Goal: Transaction & Acquisition: Download file/media

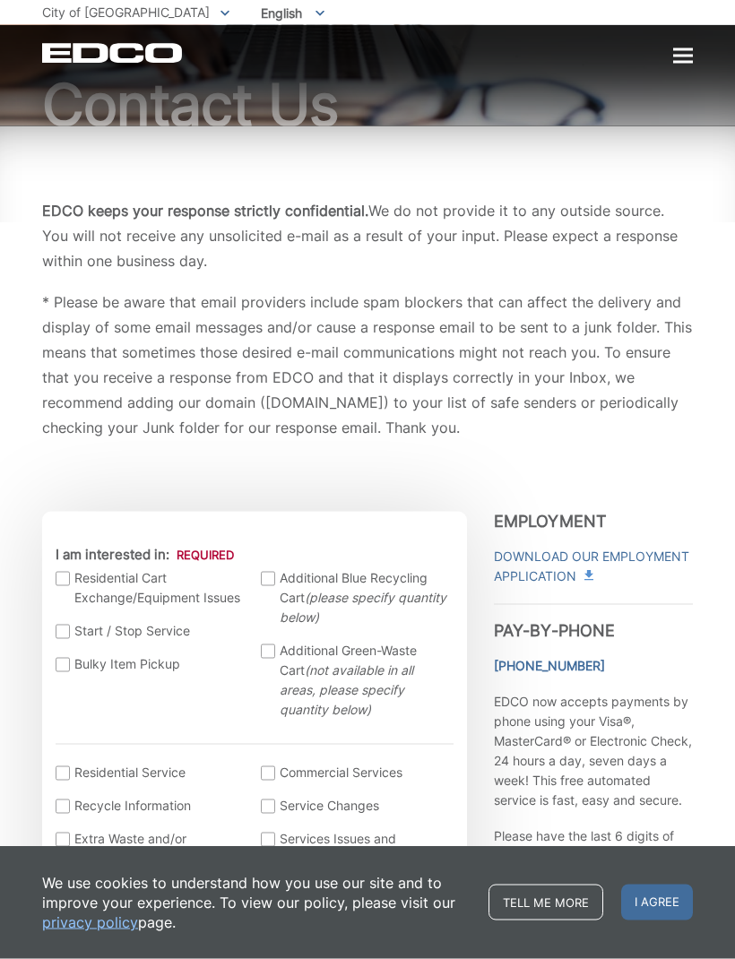
scroll to position [99, 0]
click at [62, 671] on div at bounding box center [63, 664] width 14 height 14
click at [0, 0] on input "Bulky Item Pickup" at bounding box center [0, 0] width 0 height 0
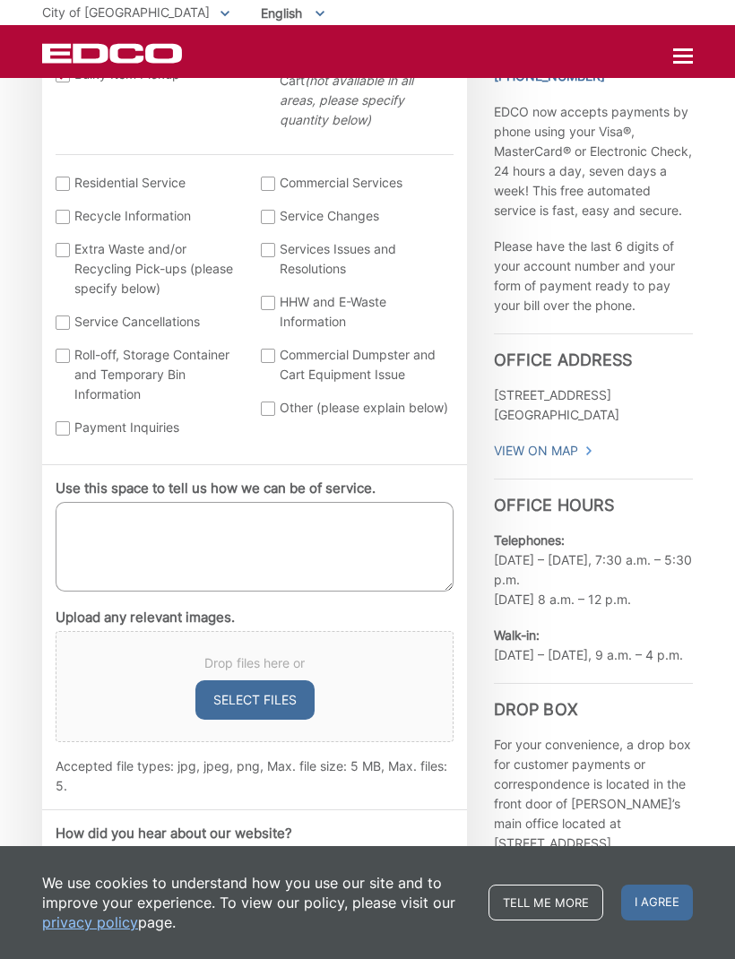
scroll to position [690, 0]
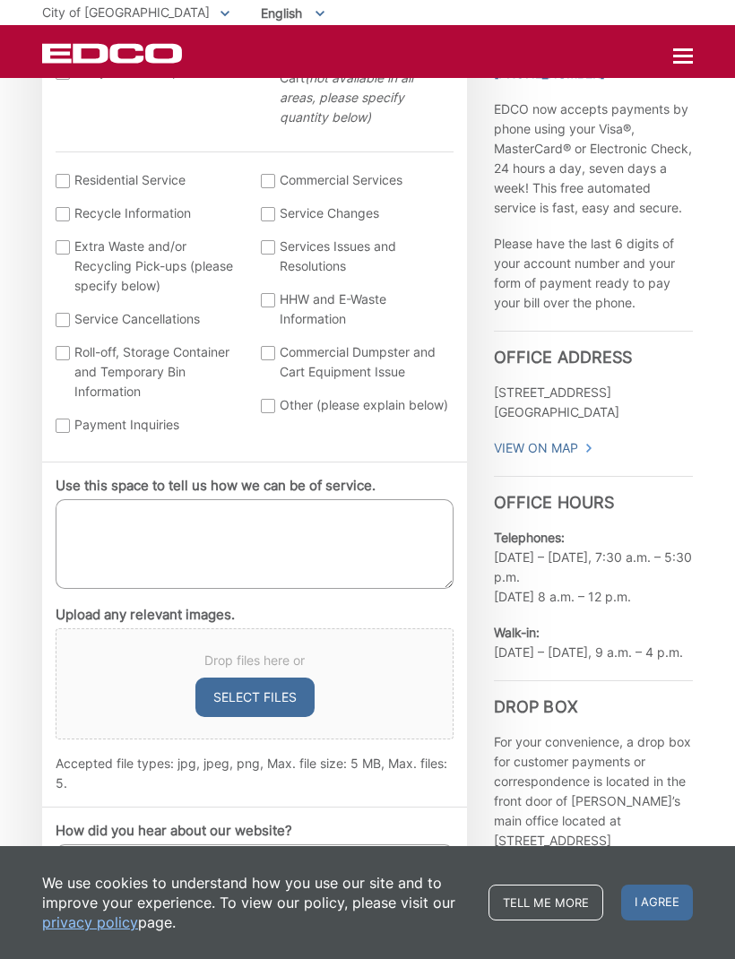
click at [693, 435] on div "EDCO keeps your response strictly confidential. We do not provide it to any out…" at bounding box center [367, 736] width 735 height 2405
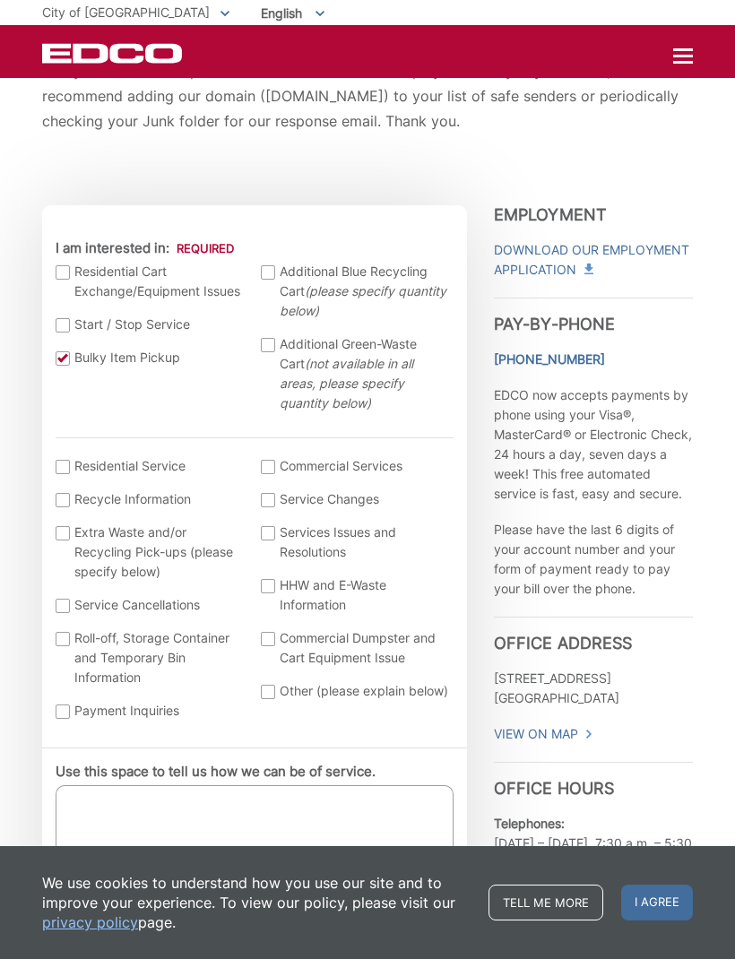
scroll to position [409, 0]
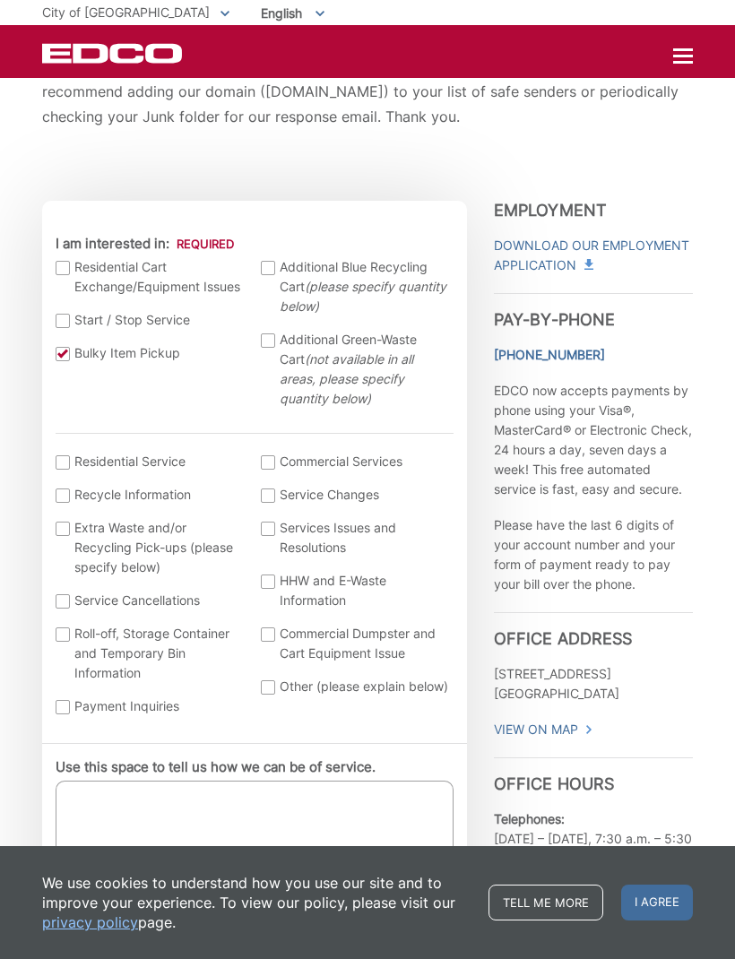
click at [556, 901] on link "Tell me more" at bounding box center [545, 902] width 115 height 36
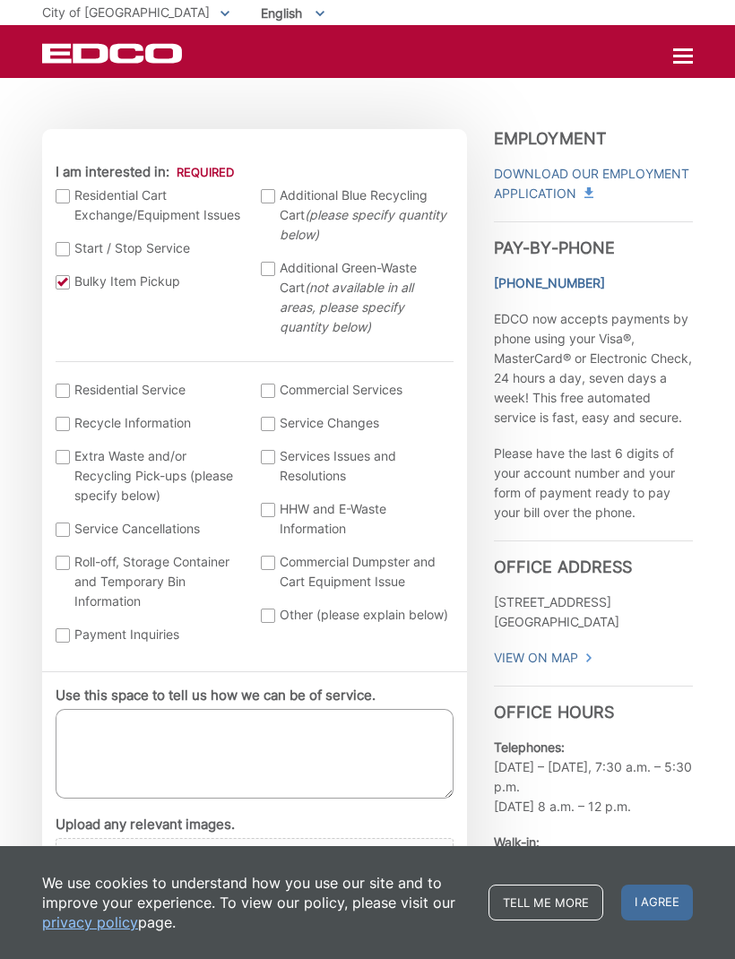
scroll to position [479, 0]
click at [547, 920] on link "Tell me more" at bounding box center [545, 902] width 115 height 36
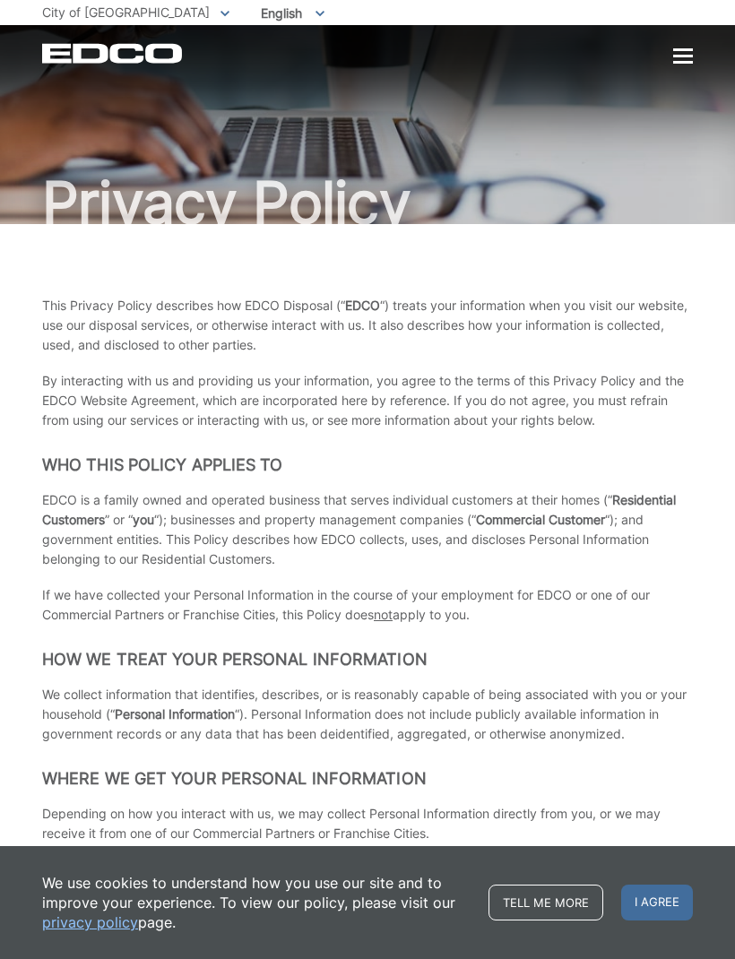
click at [660, 905] on span "I agree" at bounding box center [657, 902] width 72 height 36
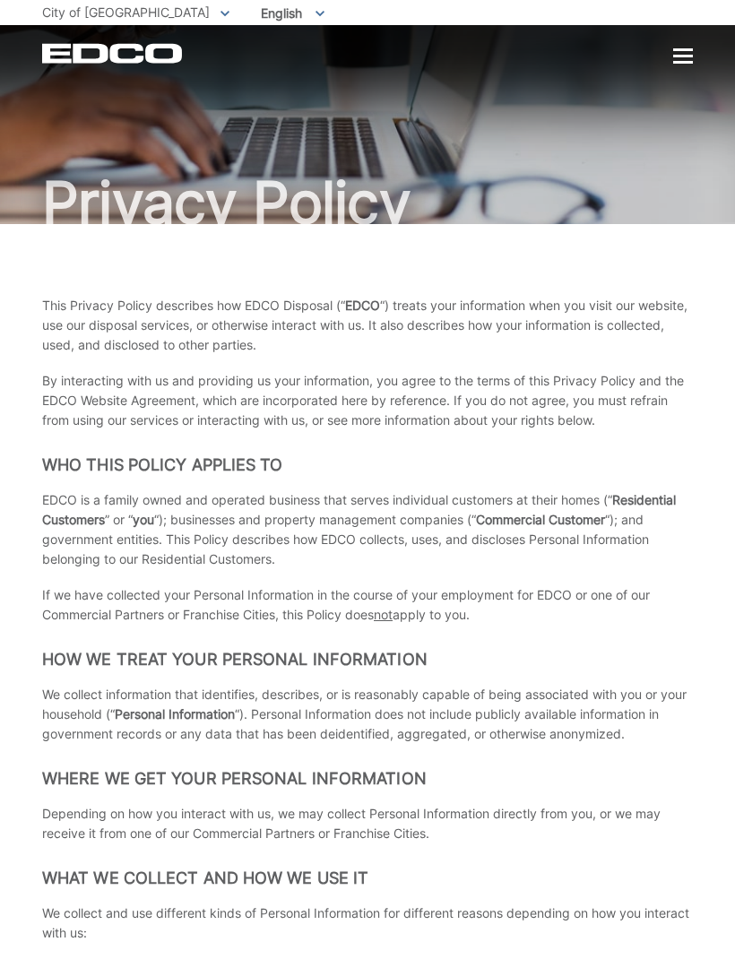
click at [682, 161] on div "Privacy Policy" at bounding box center [367, 124] width 651 height 199
click at [676, 57] on div at bounding box center [683, 56] width 20 height 3
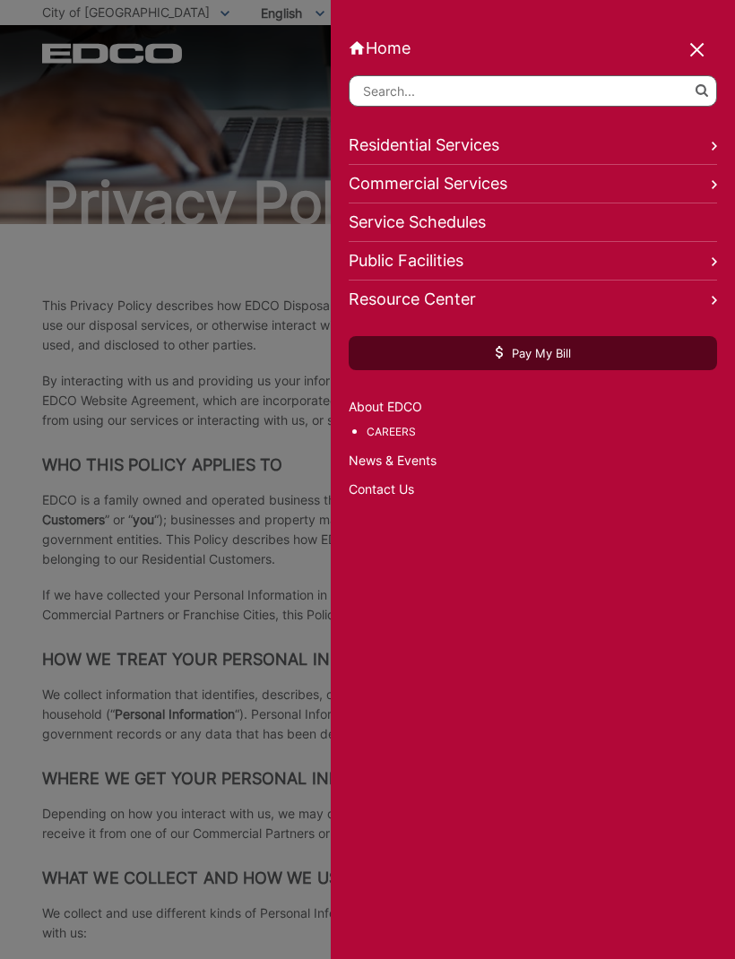
click at [530, 150] on link "Residential Services" at bounding box center [533, 145] width 368 height 39
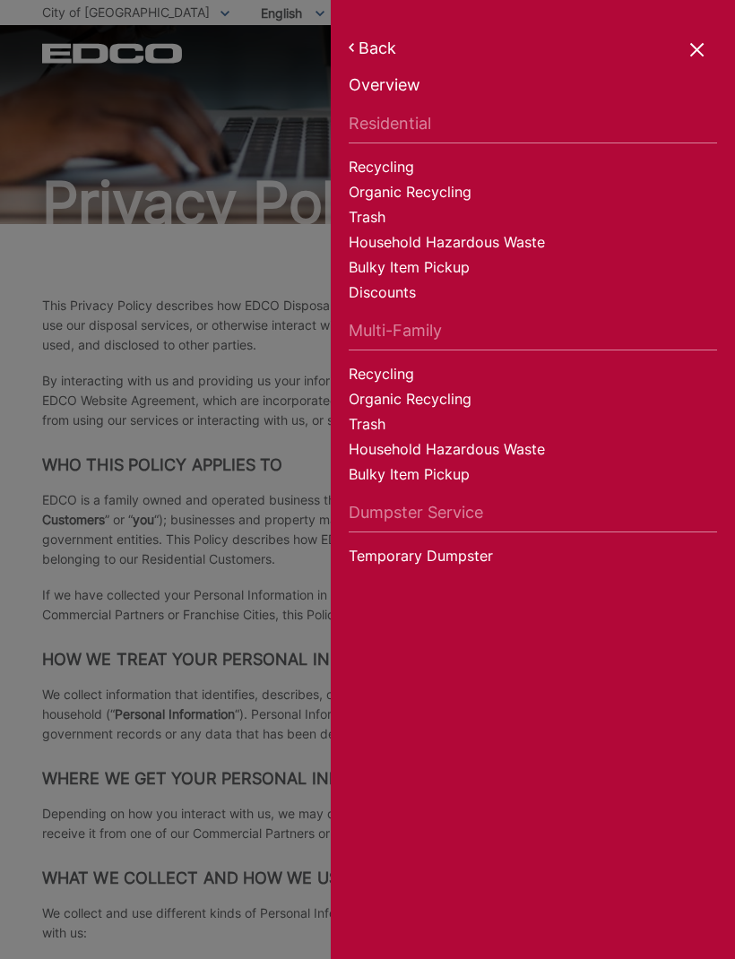
click at [448, 276] on link "Bulky Item Pickup" at bounding box center [533, 269] width 368 height 25
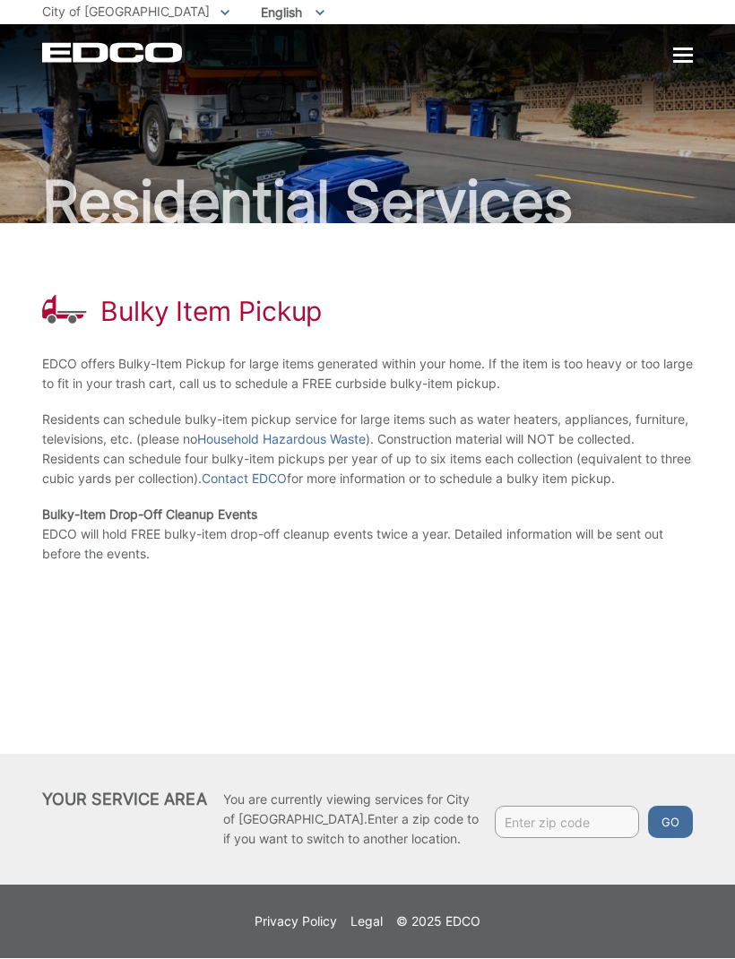
click at [667, 826] on button "Go" at bounding box center [670, 822] width 45 height 32
click at [565, 825] on input "Enter zip code" at bounding box center [567, 822] width 144 height 32
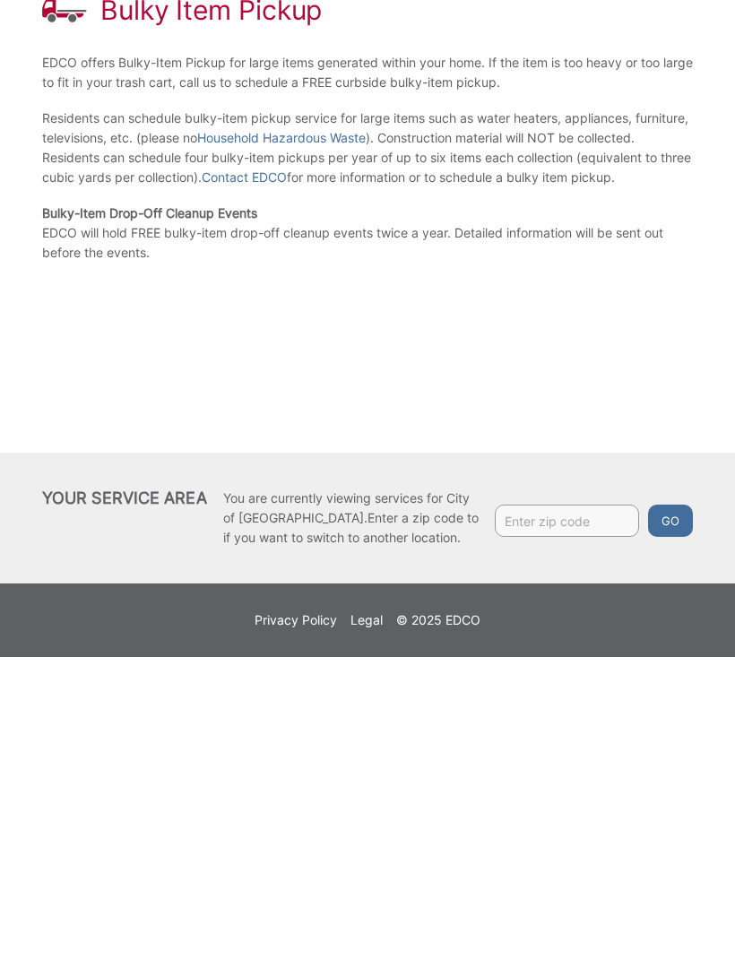
type input "92019"
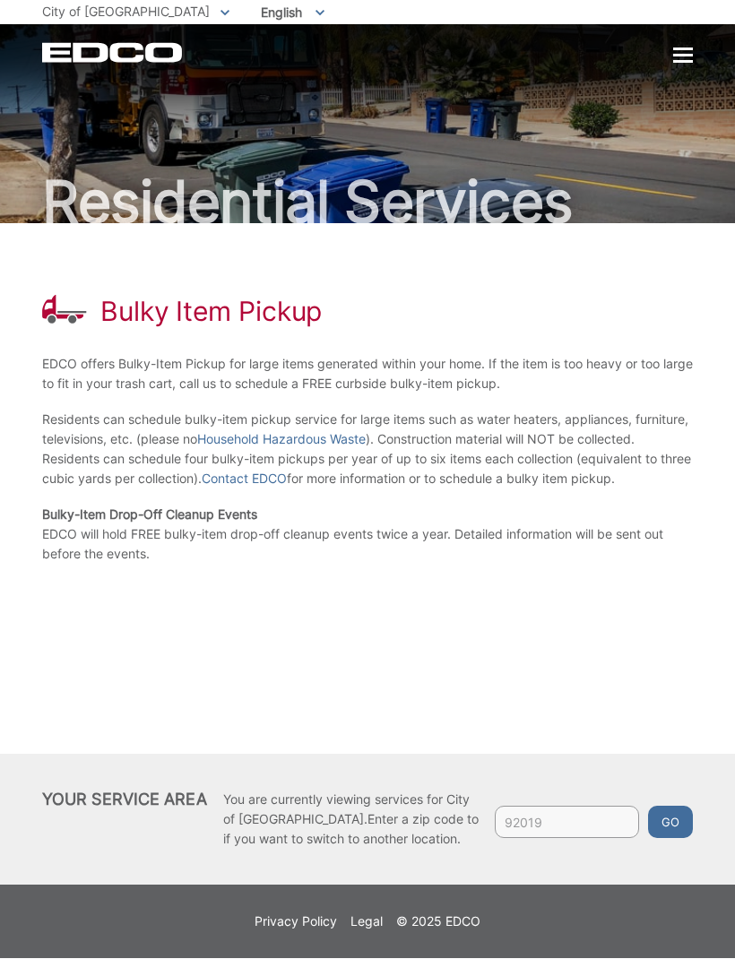
click at [668, 824] on button "Go" at bounding box center [670, 822] width 45 height 32
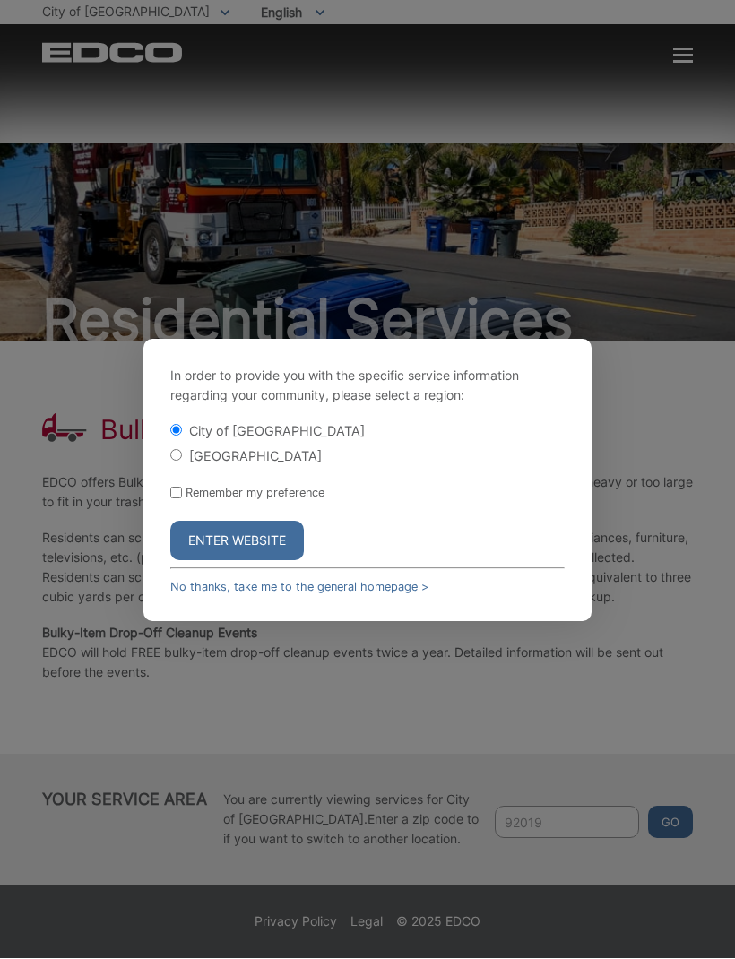
scroll to position [1, 0]
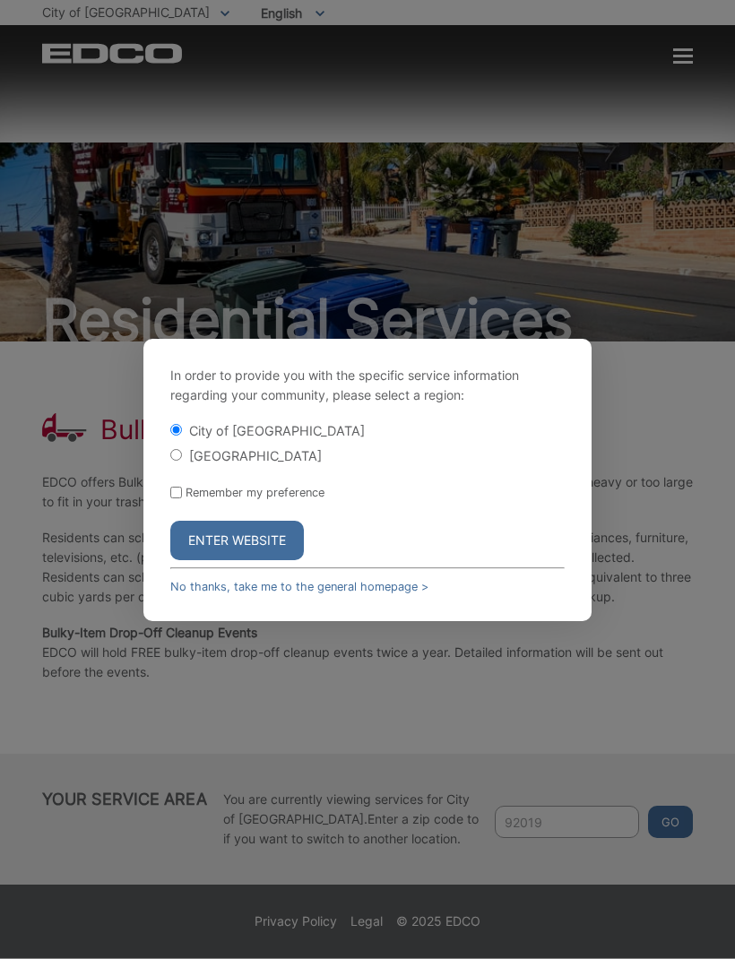
click at [280, 560] on button "Enter Website" at bounding box center [237, 540] width 134 height 39
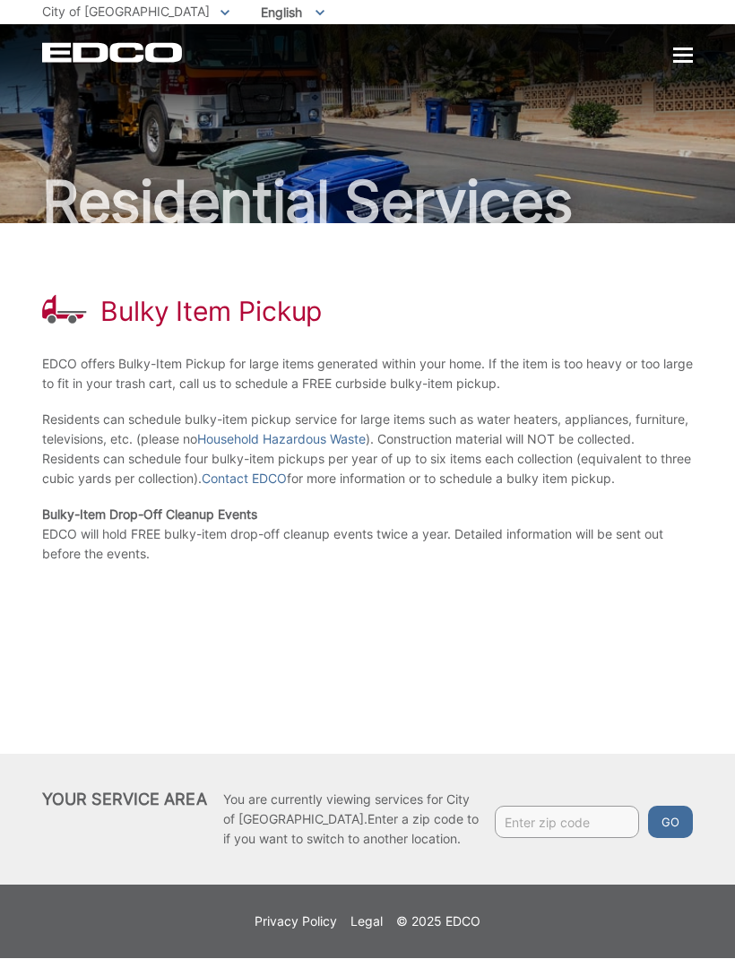
click at [671, 69] on div "Residential Services" at bounding box center [367, 124] width 651 height 199
click at [688, 55] on div at bounding box center [683, 56] width 20 height 3
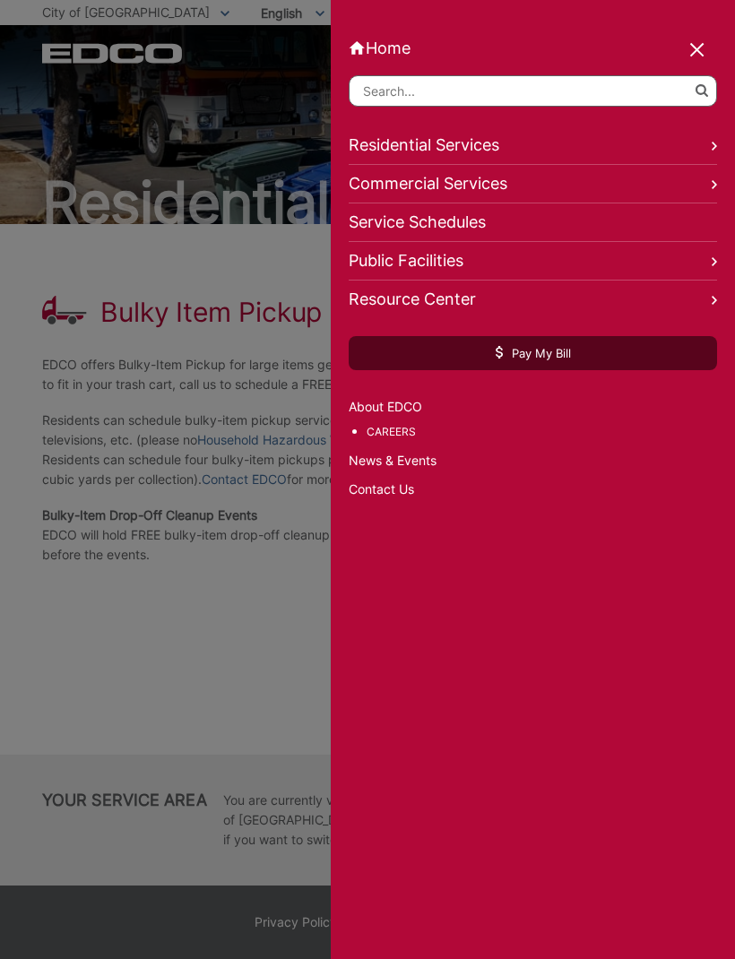
click at [707, 152] on link "Residential Services" at bounding box center [533, 145] width 368 height 39
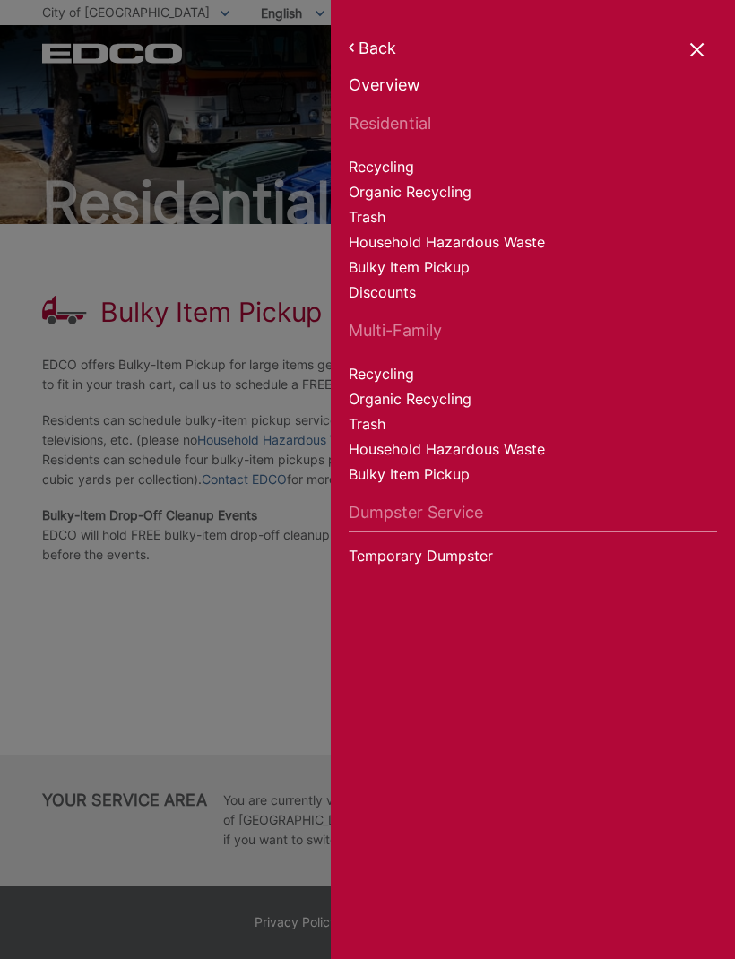
click at [456, 276] on link "Bulky Item Pickup" at bounding box center [533, 269] width 368 height 25
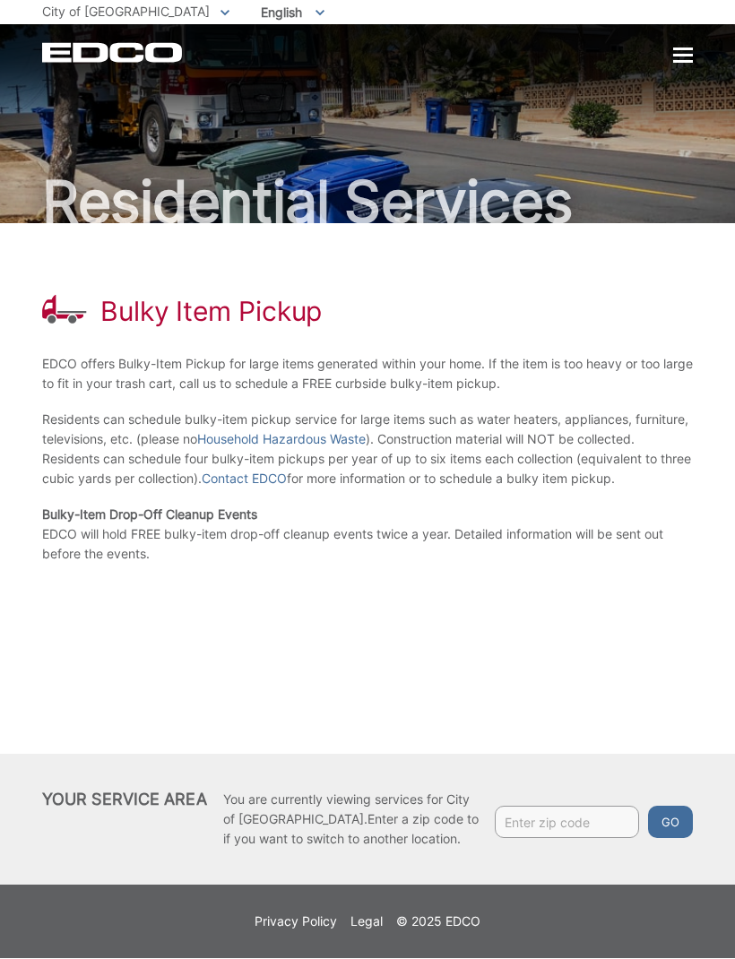
click at [539, 824] on input "Enter zip code" at bounding box center [567, 822] width 144 height 32
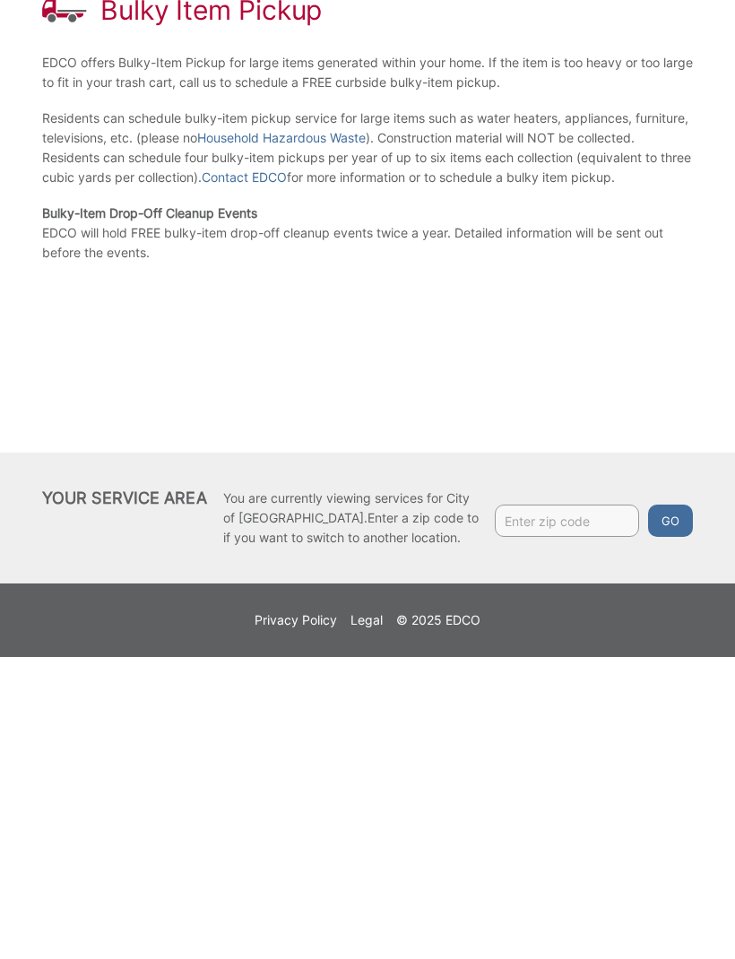
type input "92019"
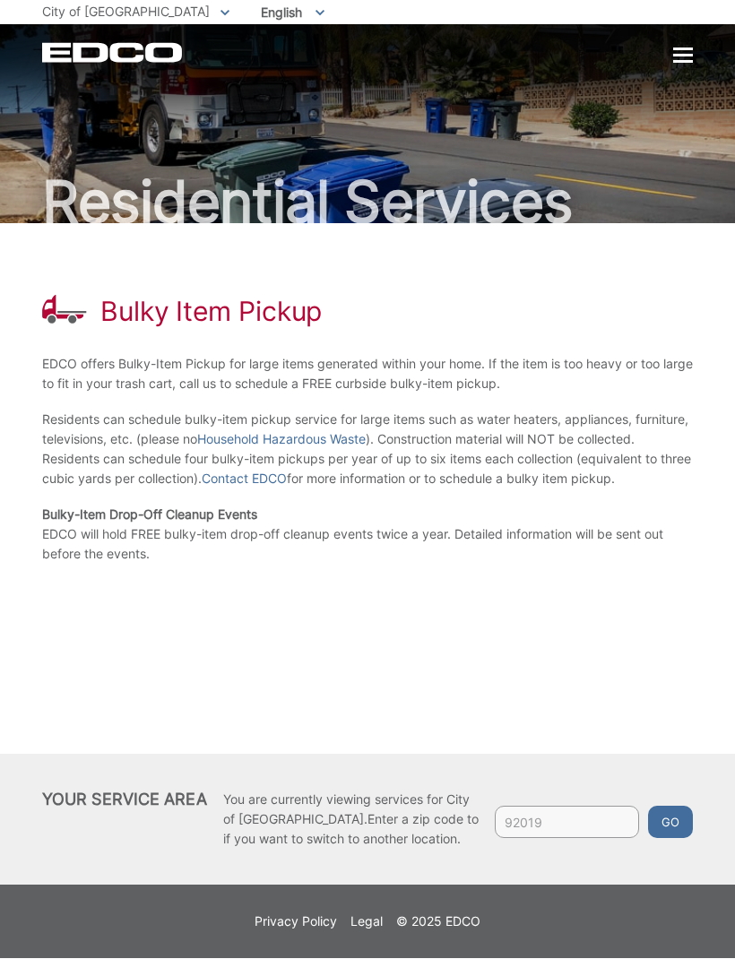
click at [674, 819] on button "Go" at bounding box center [670, 822] width 45 height 32
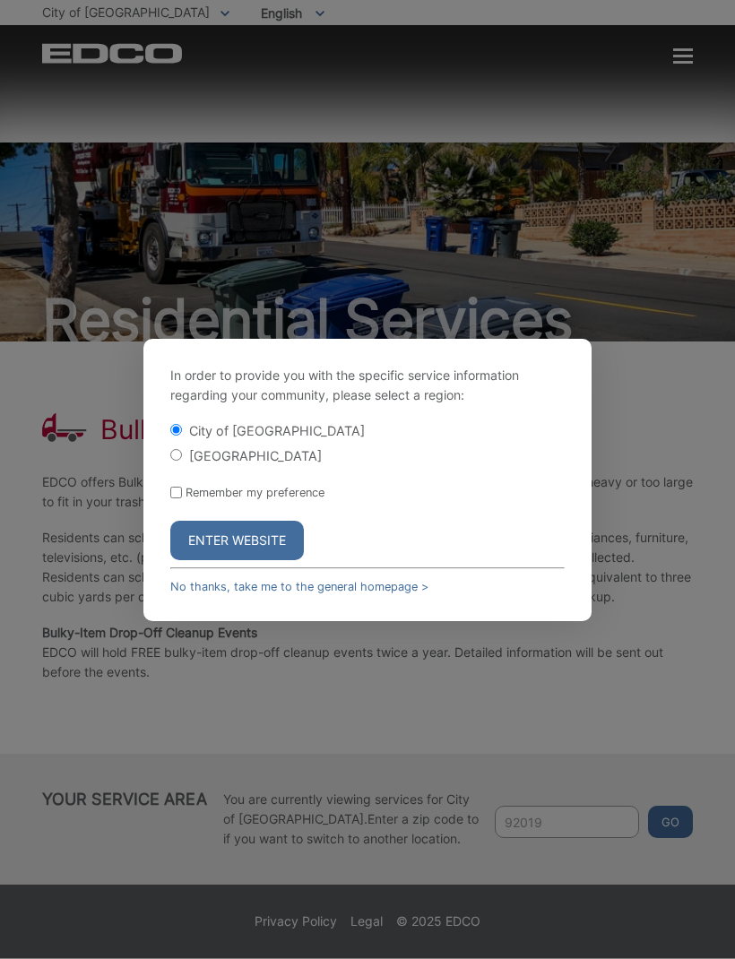
click at [269, 560] on button "Enter Website" at bounding box center [237, 540] width 134 height 39
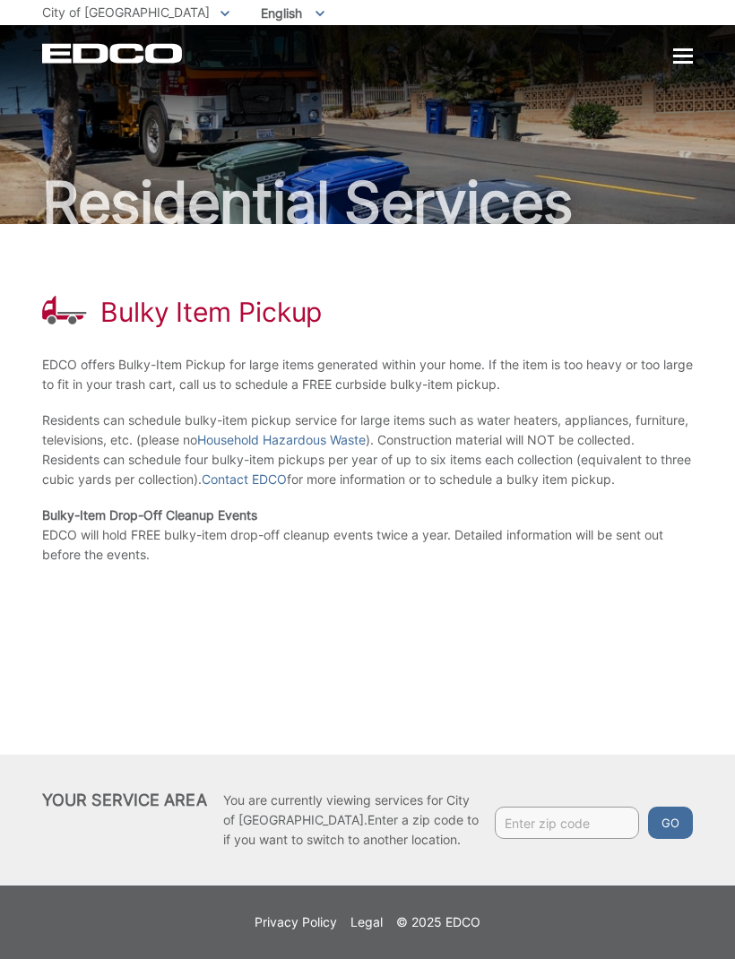
click at [690, 57] on div at bounding box center [683, 56] width 20 height 3
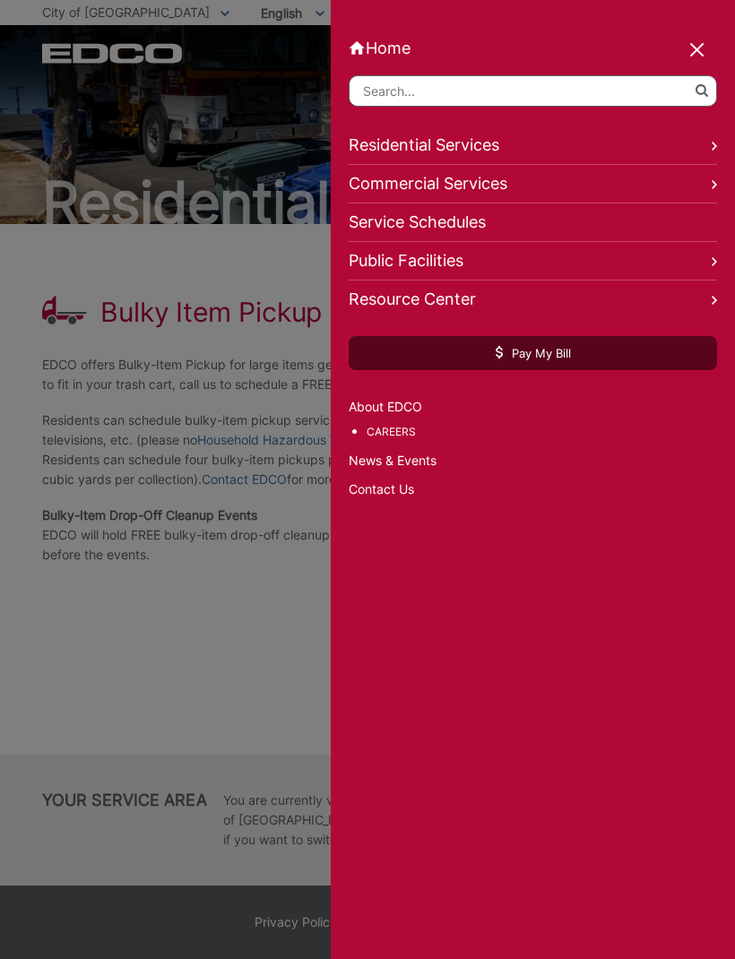
click at [710, 158] on link "Residential Services" at bounding box center [533, 145] width 368 height 39
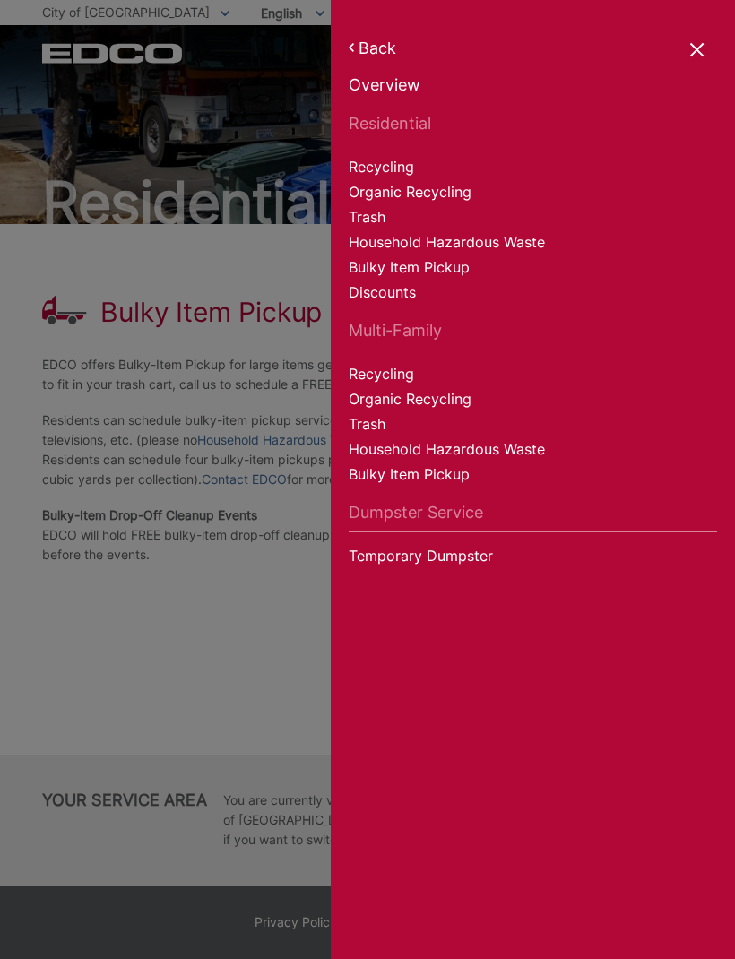
click at [445, 473] on link "Bulky Item Pickup" at bounding box center [533, 476] width 368 height 25
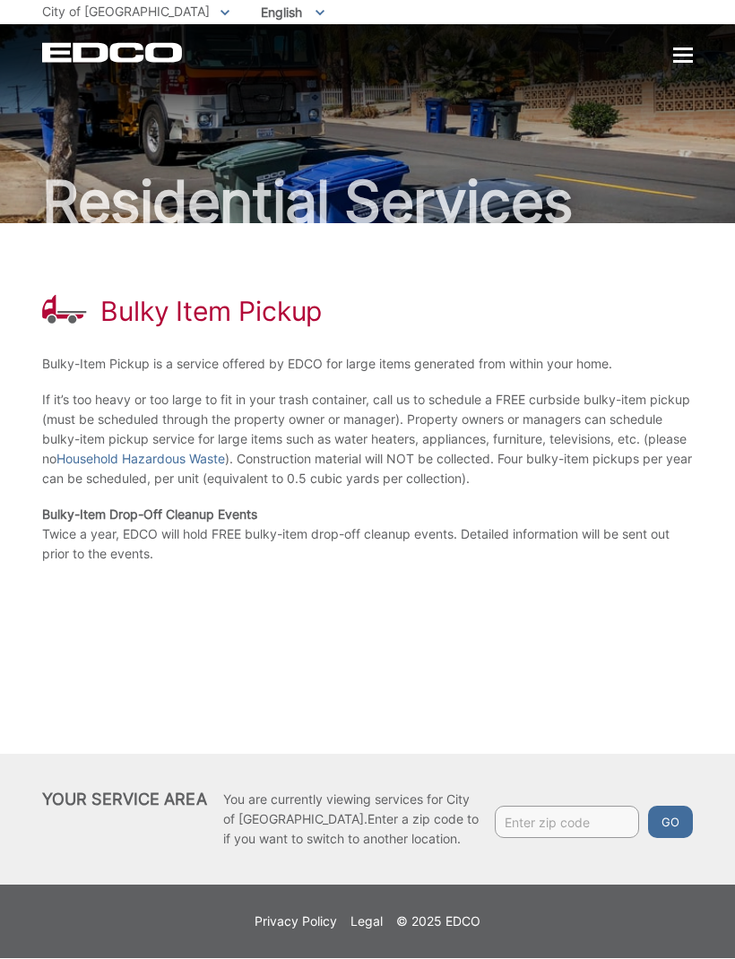
click at [673, 313] on div "Bulky Item Pickup" at bounding box center [367, 312] width 651 height 32
click at [157, 61] on icon "EDCD logo. Return to the homepage." at bounding box center [113, 54] width 142 height 20
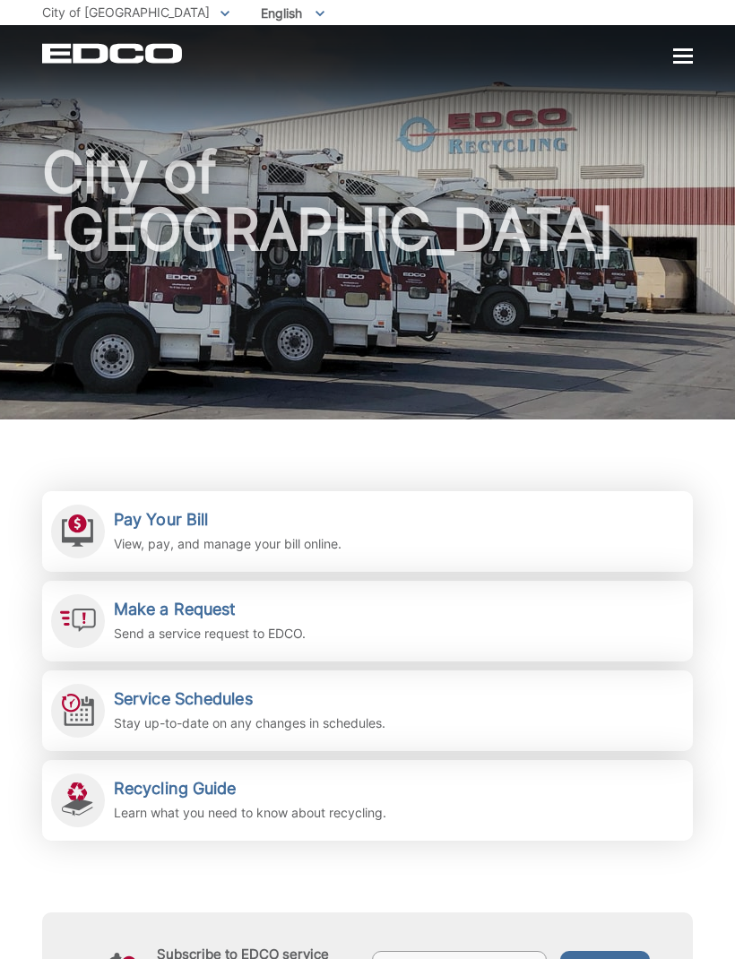
click at [684, 57] on div at bounding box center [683, 56] width 20 height 3
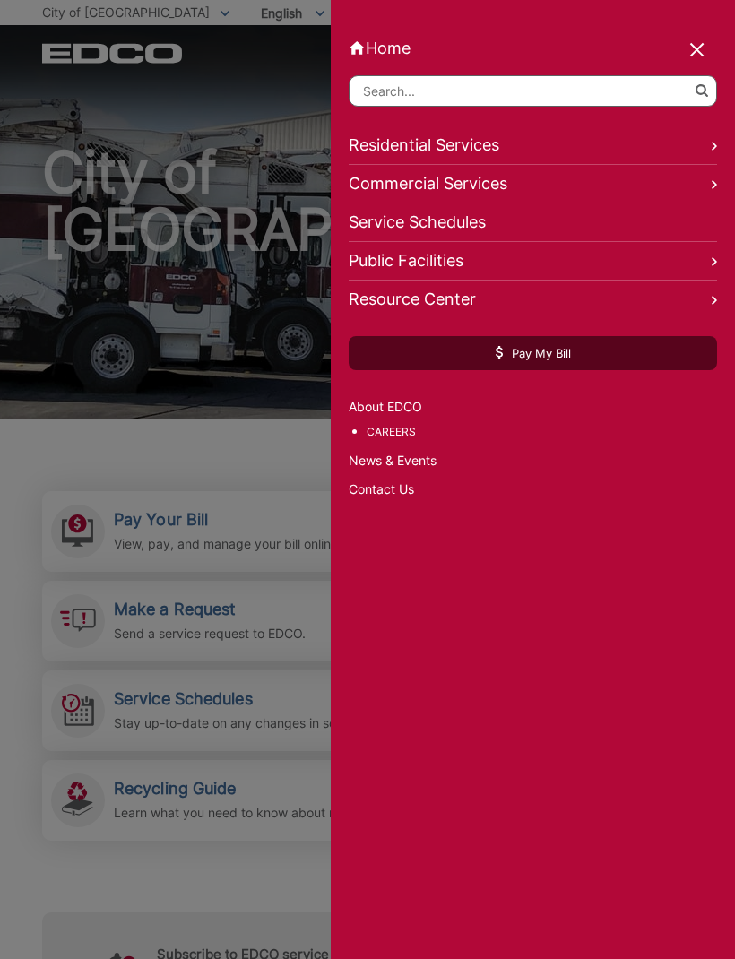
click at [288, 328] on div at bounding box center [367, 479] width 735 height 959
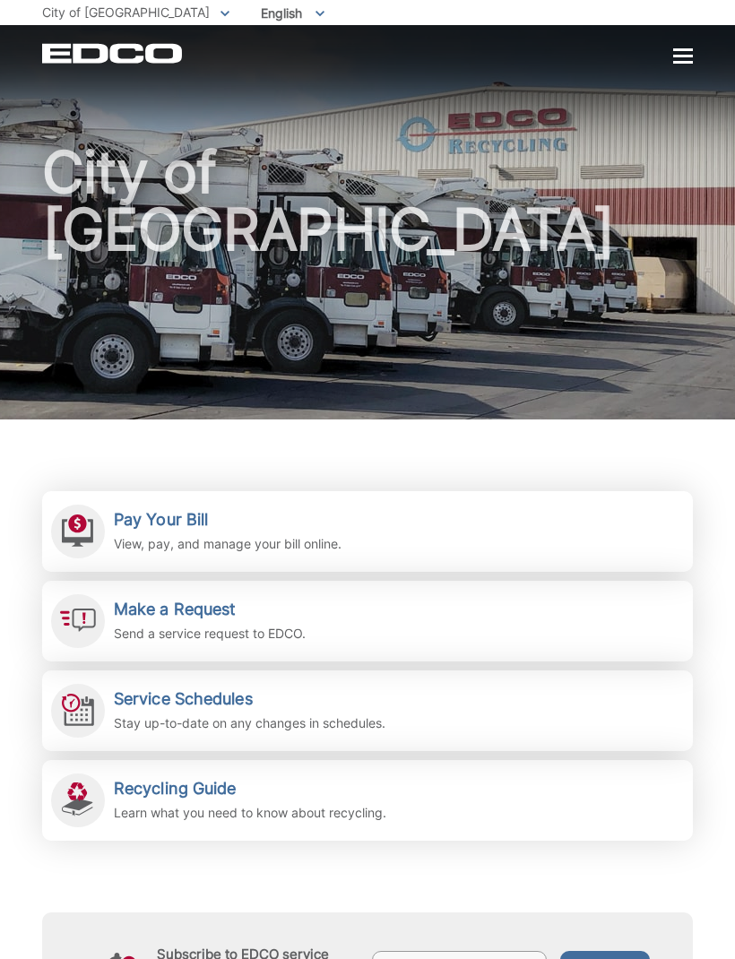
click at [133, 14] on span "City of [GEOGRAPHIC_DATA]" at bounding box center [126, 11] width 168 height 15
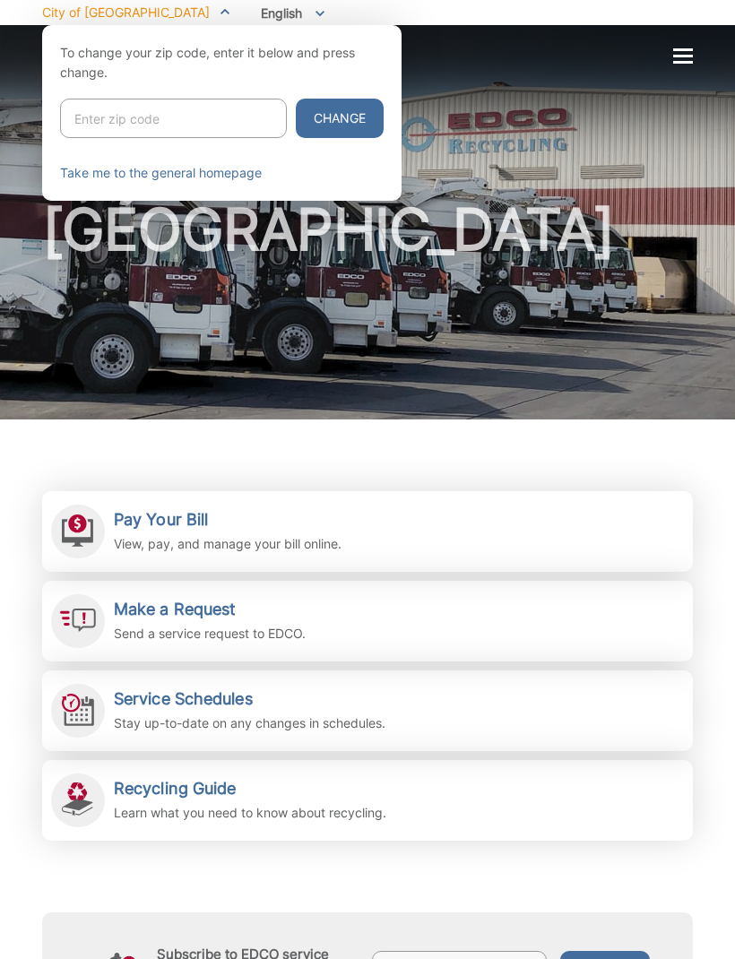
click at [245, 180] on link "Take me to the general homepage" at bounding box center [161, 173] width 202 height 20
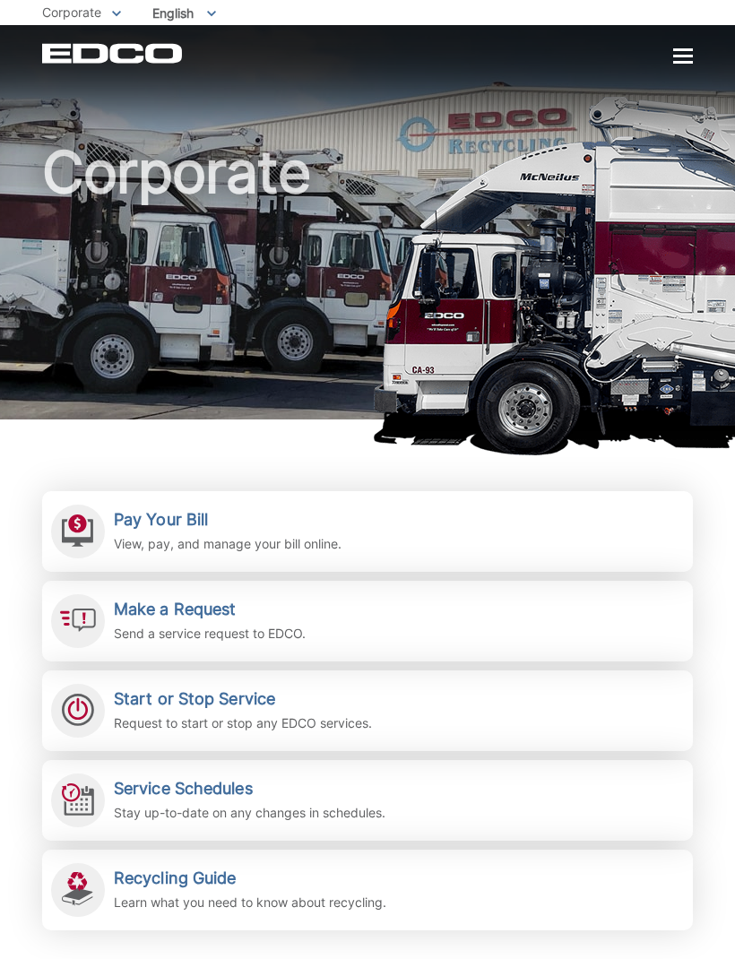
click at [683, 57] on div at bounding box center [683, 56] width 20 height 3
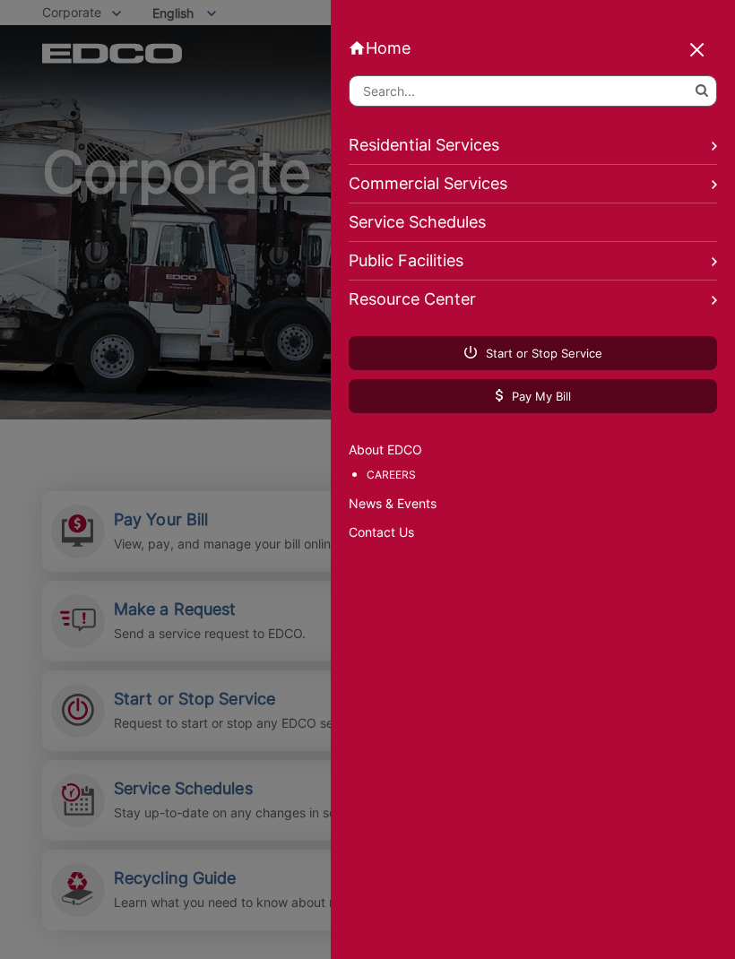
click at [395, 539] on link "Contact Us" at bounding box center [533, 532] width 368 height 20
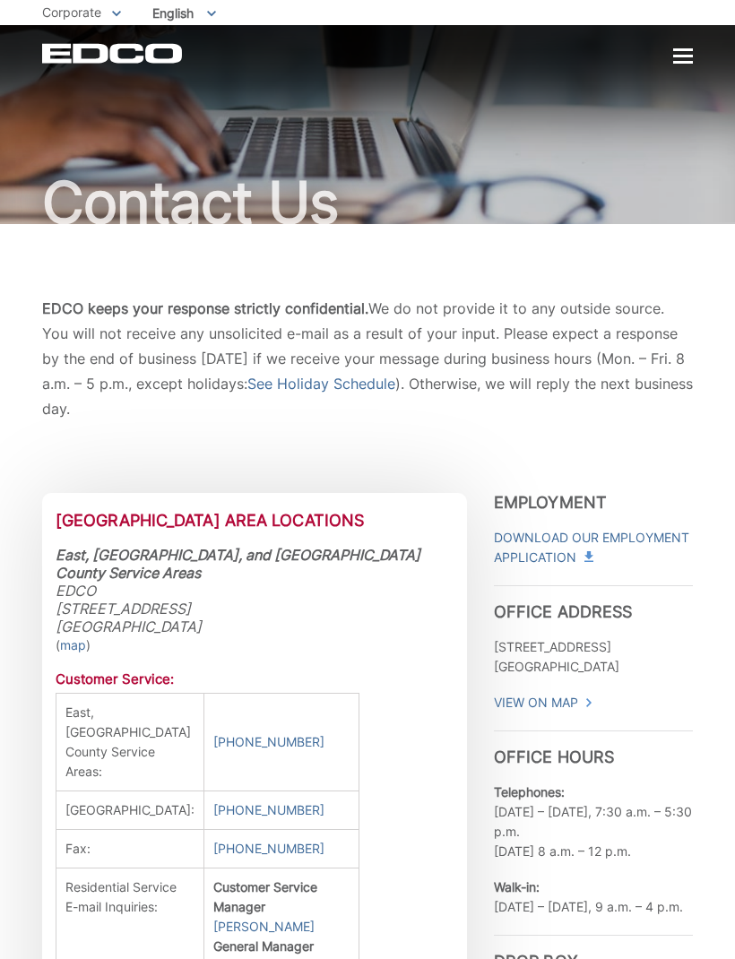
click at [692, 57] on div at bounding box center [683, 56] width 20 height 3
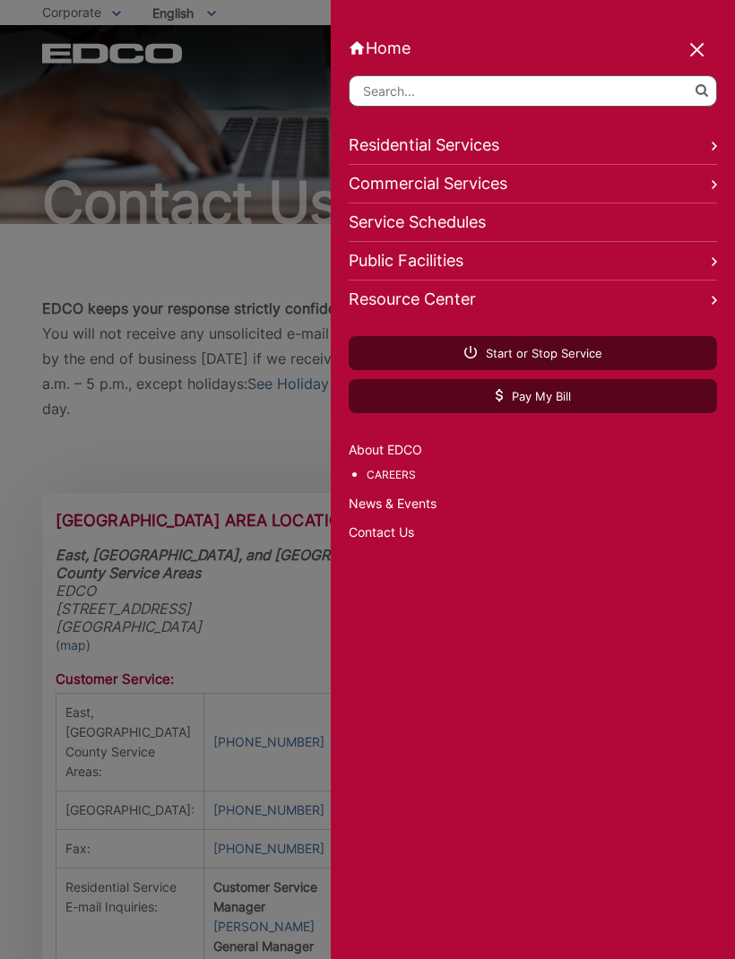
click at [305, 638] on div at bounding box center [367, 479] width 735 height 959
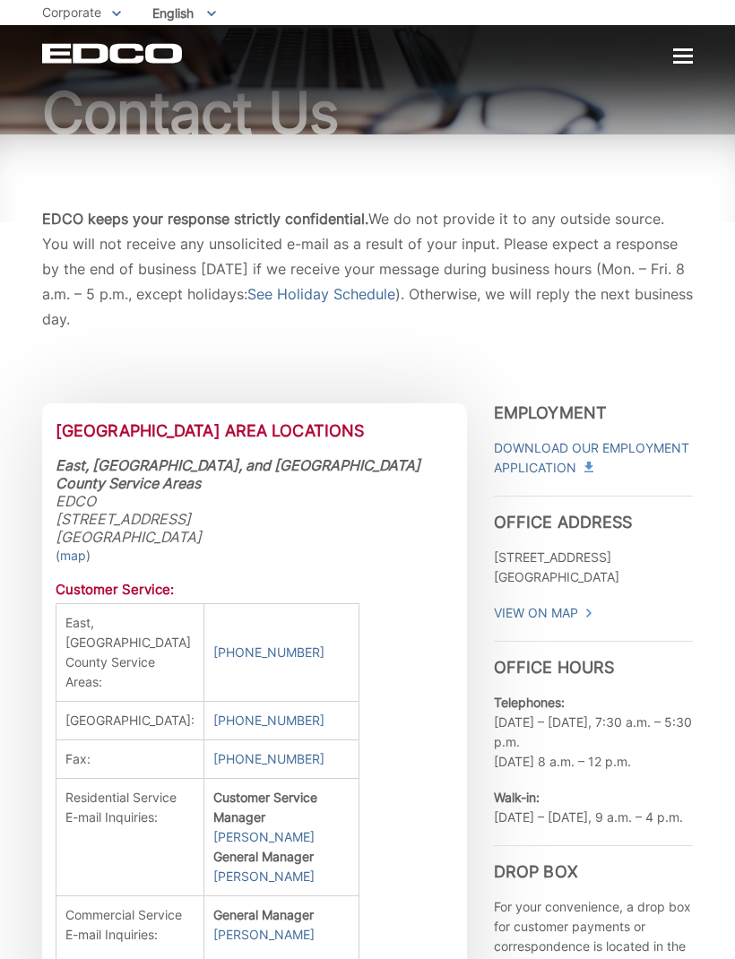
scroll to position [100, 0]
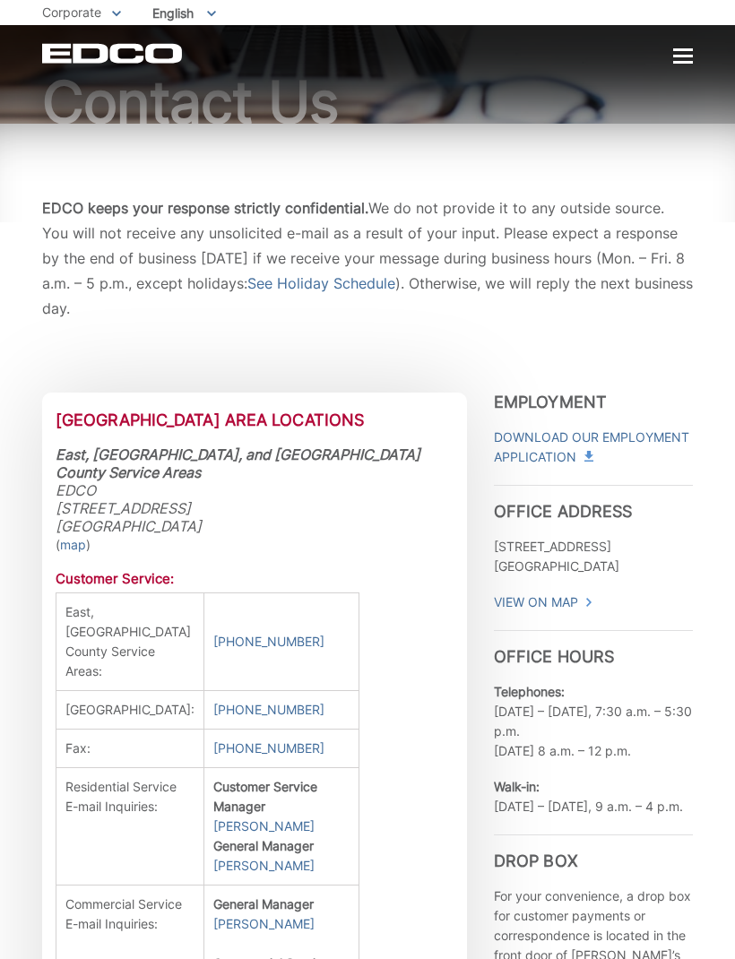
click at [610, 443] on link "Download Our Employment Application" at bounding box center [593, 446] width 199 height 39
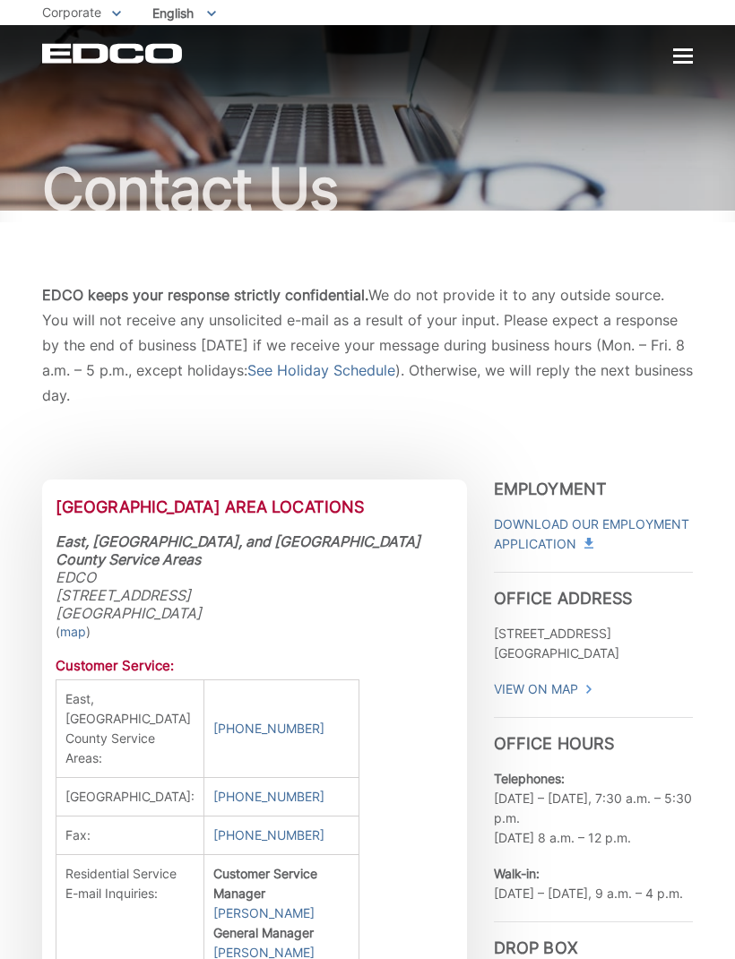
scroll to position [0, 0]
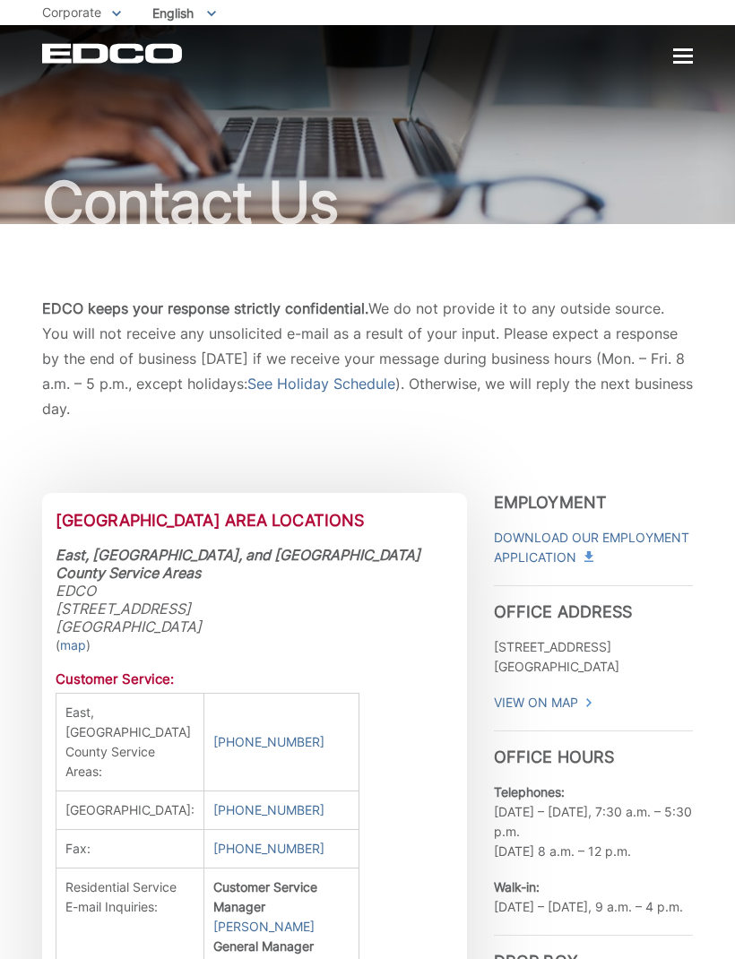
click at [677, 57] on div at bounding box center [683, 56] width 20 height 3
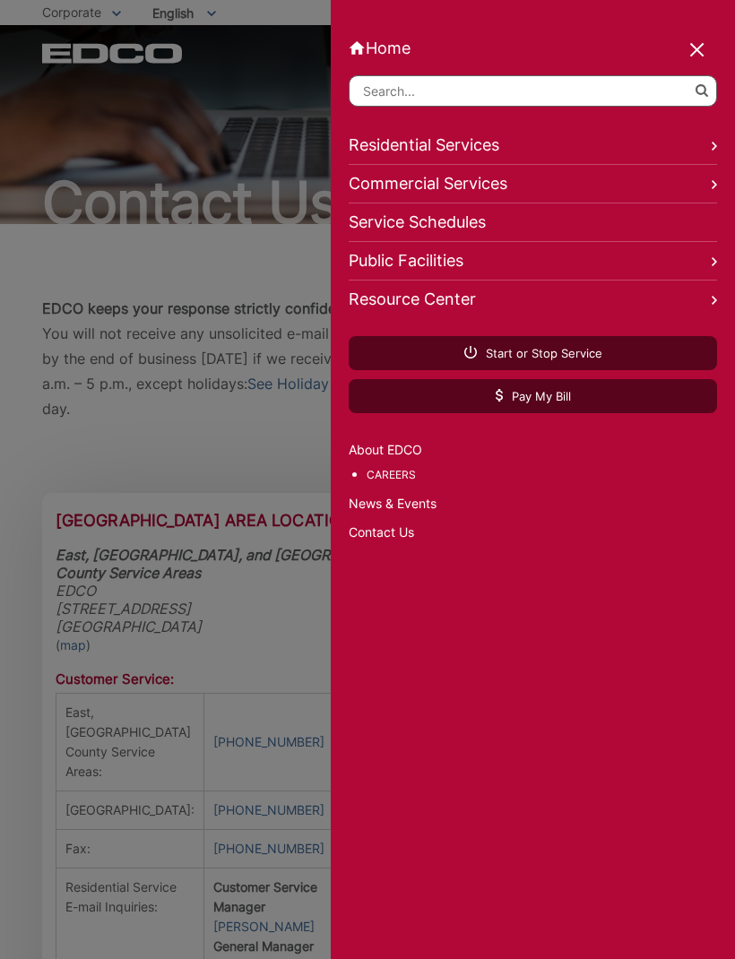
click at [403, 479] on link "Careers" at bounding box center [541, 475] width 350 height 20
